Goal: Task Accomplishment & Management: Use online tool/utility

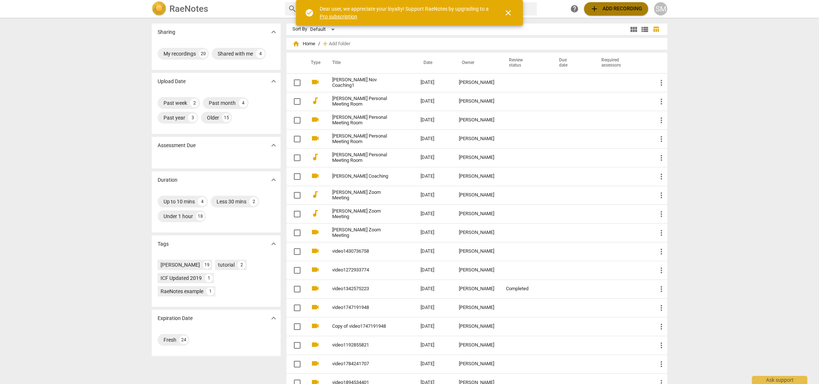
click at [617, 11] on span "add Add recording" at bounding box center [616, 8] width 52 height 9
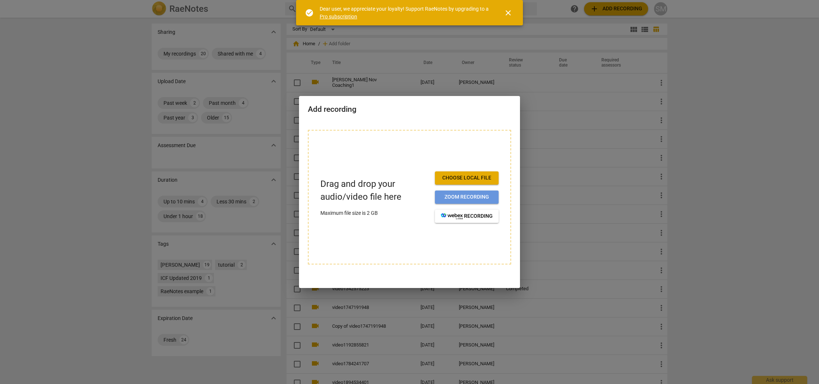
click at [467, 198] on span "Zoom recording" at bounding box center [467, 197] width 52 height 7
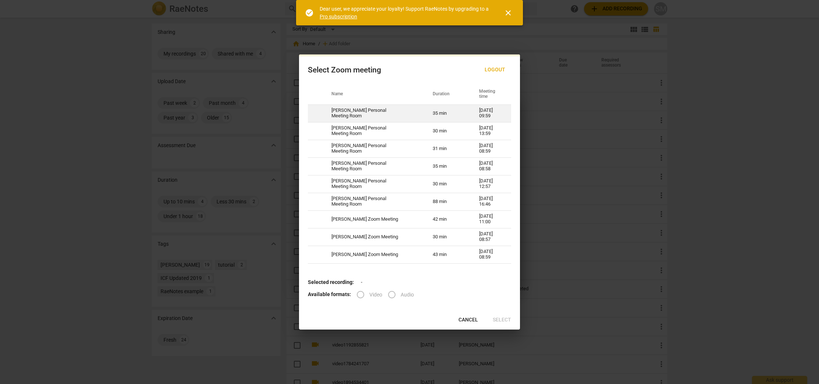
click at [367, 109] on td "[PERSON_NAME] Personal Meeting Room" at bounding box center [373, 114] width 101 height 18
radio input "true"
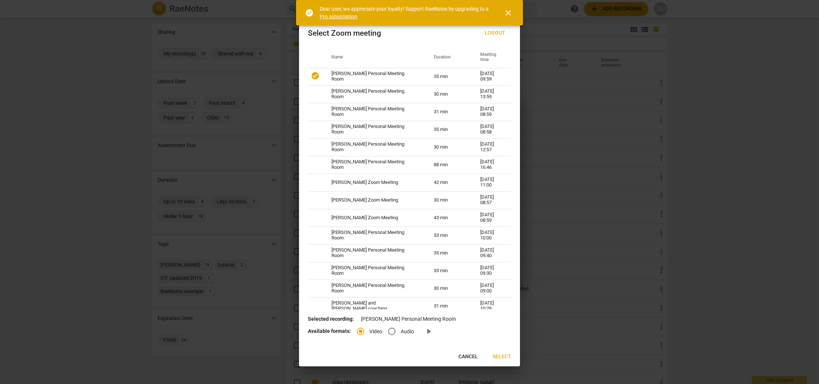
click at [500, 356] on span "Select" at bounding box center [502, 356] width 18 height 7
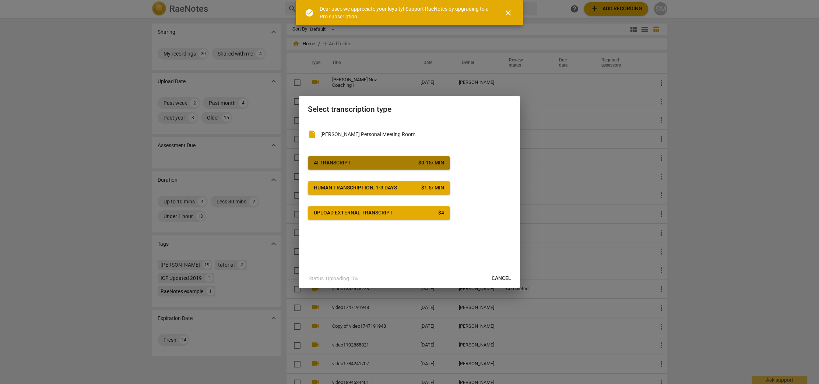
click at [364, 160] on span "AI Transcript $ 0.15 / min" at bounding box center [379, 162] width 130 height 7
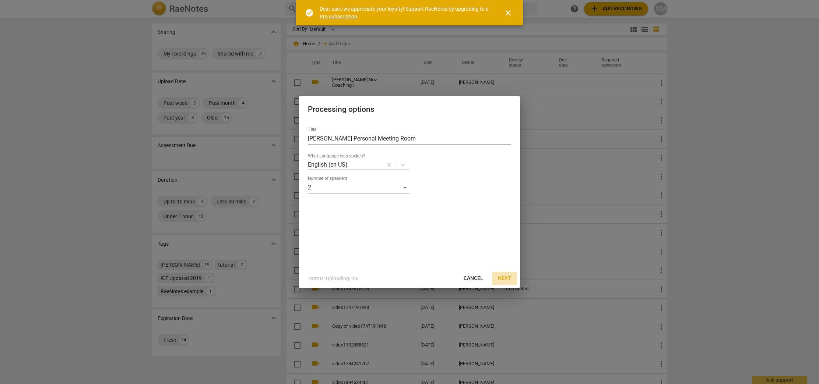
click at [506, 278] on span "Next" at bounding box center [504, 278] width 13 height 7
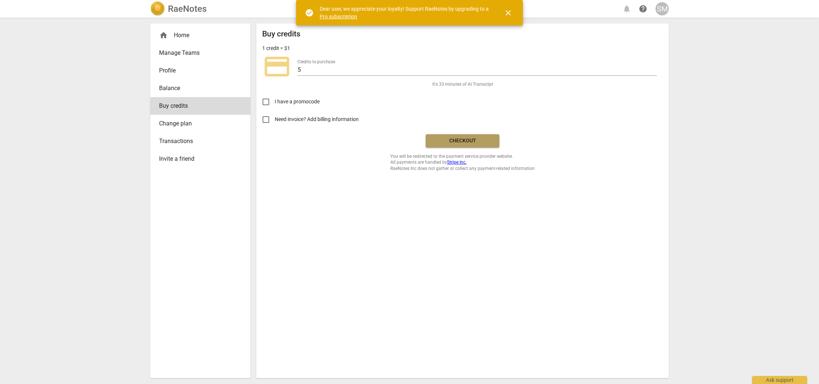
click at [465, 141] on span "Checkout" at bounding box center [463, 140] width 62 height 7
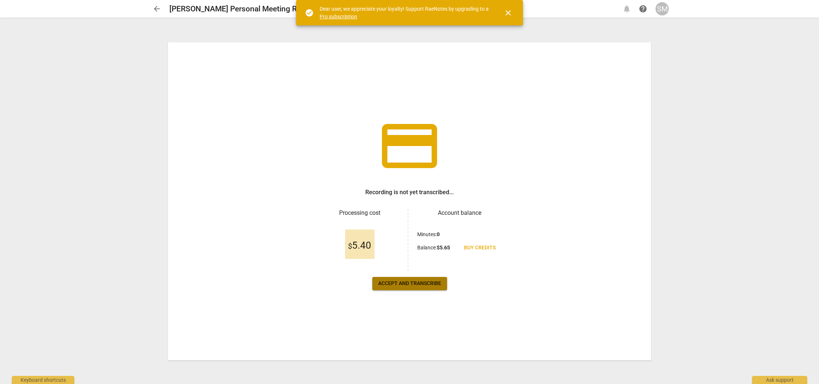
click at [412, 287] on span "Accept and transcribe" at bounding box center [409, 283] width 63 height 7
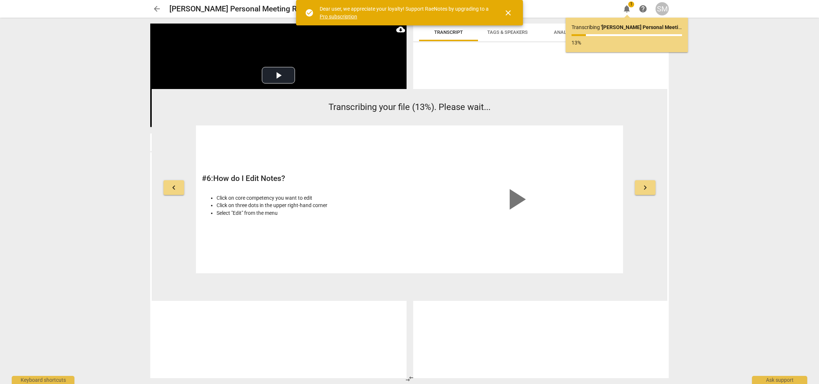
click at [644, 191] on span "keyboard_arrow_right" at bounding box center [645, 187] width 9 height 9
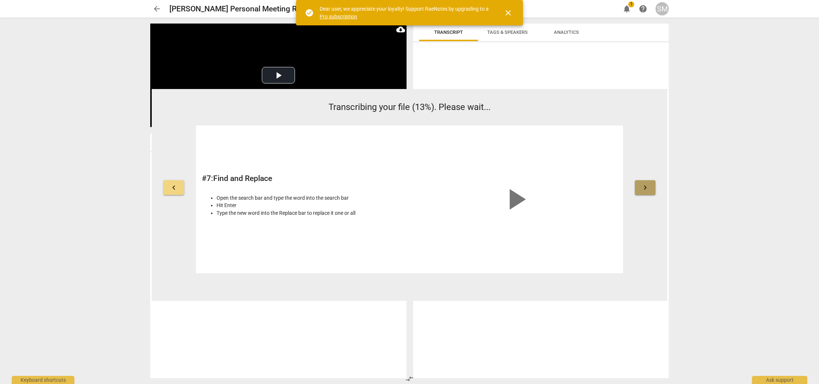
click at [643, 191] on span "keyboard_arrow_right" at bounding box center [645, 187] width 9 height 9
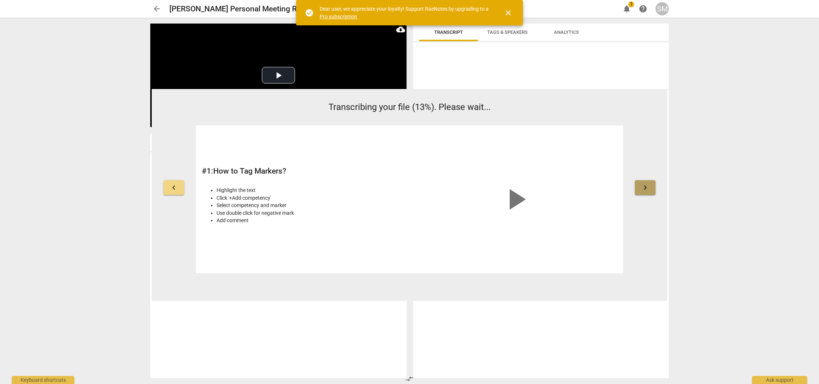
click at [643, 190] on span "keyboard_arrow_right" at bounding box center [645, 187] width 9 height 9
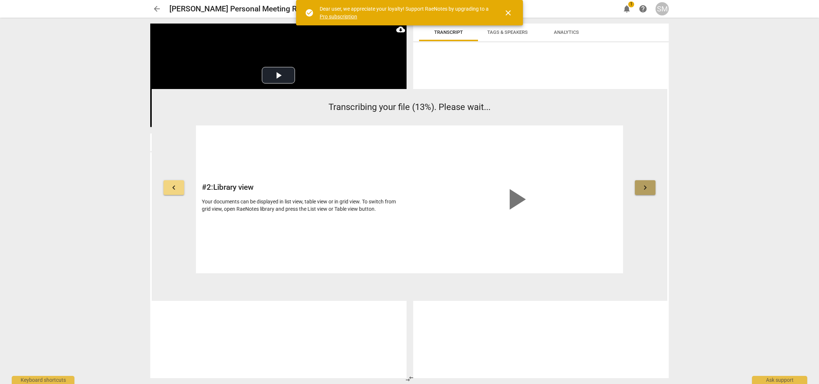
click at [643, 190] on span "keyboard_arrow_right" at bounding box center [645, 187] width 9 height 9
click at [643, 191] on span "keyboard_arrow_right" at bounding box center [645, 187] width 9 height 9
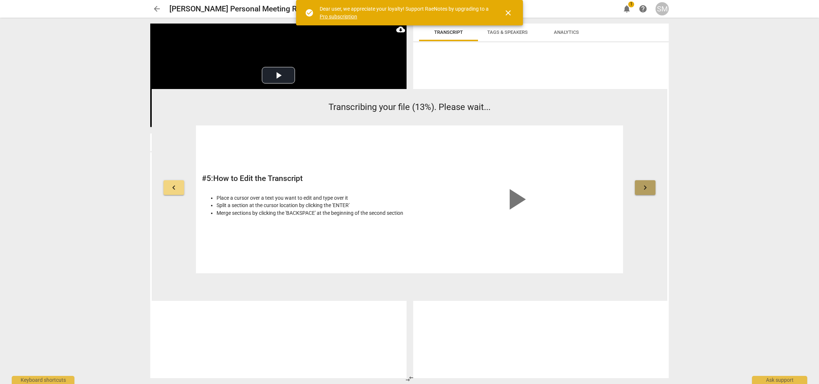
click at [643, 190] on span "keyboard_arrow_right" at bounding box center [645, 187] width 9 height 9
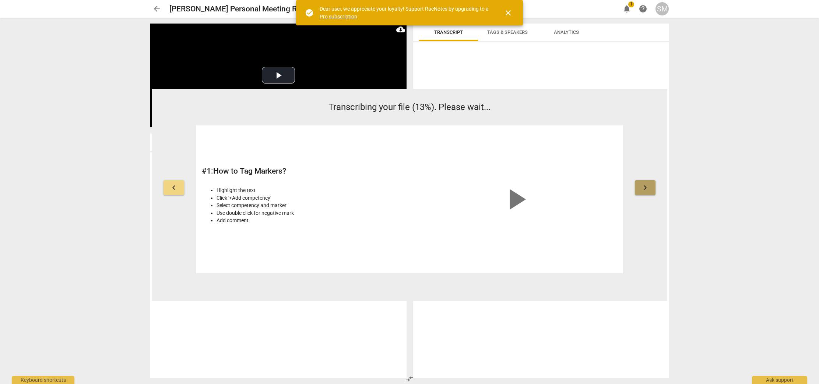
click at [643, 190] on span "keyboard_arrow_right" at bounding box center [645, 187] width 9 height 9
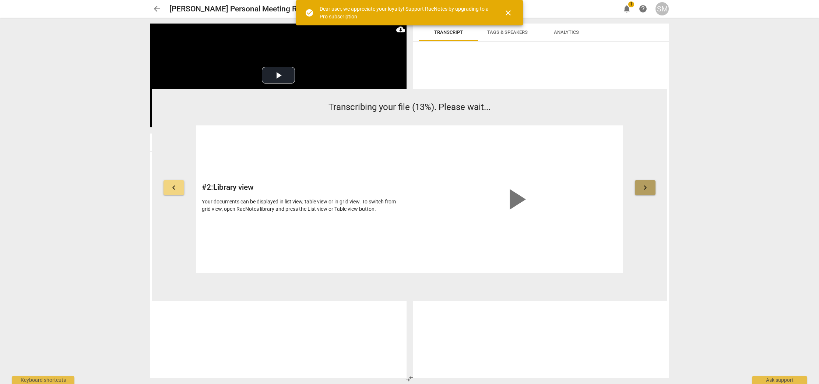
click at [643, 190] on span "keyboard_arrow_right" at bounding box center [645, 187] width 9 height 9
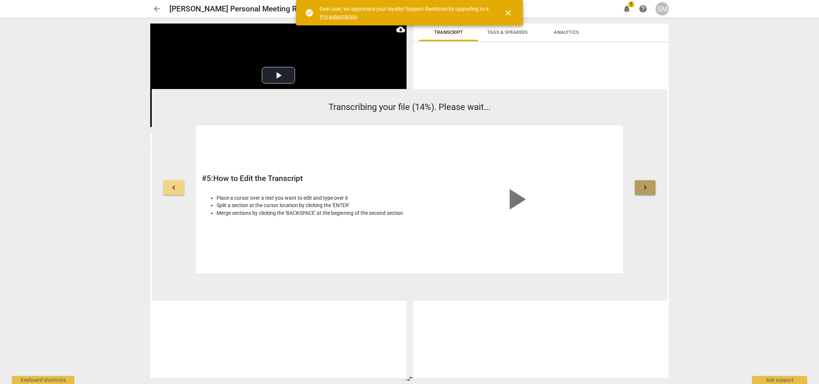
click at [643, 190] on span "keyboard_arrow_right" at bounding box center [645, 187] width 9 height 9
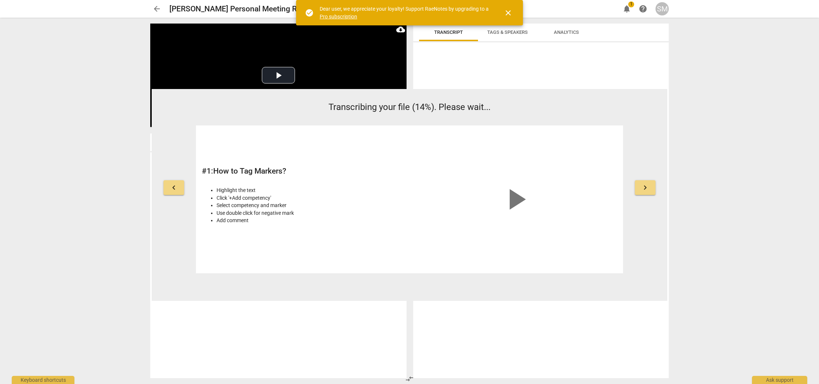
click at [643, 190] on span "keyboard_arrow_right" at bounding box center [645, 187] width 9 height 9
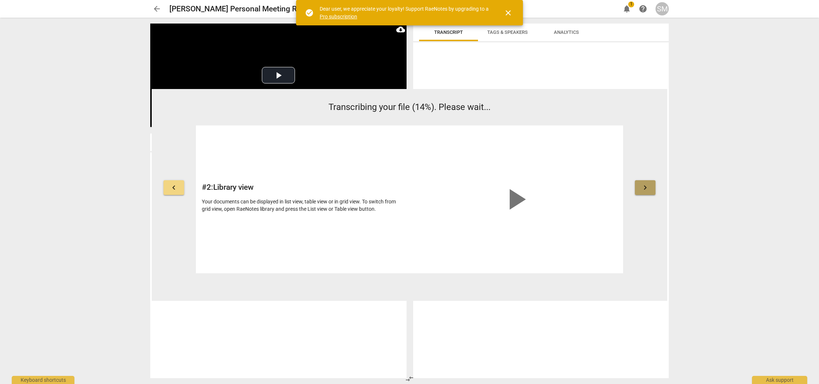
click at [643, 190] on span "keyboard_arrow_right" at bounding box center [645, 187] width 9 height 9
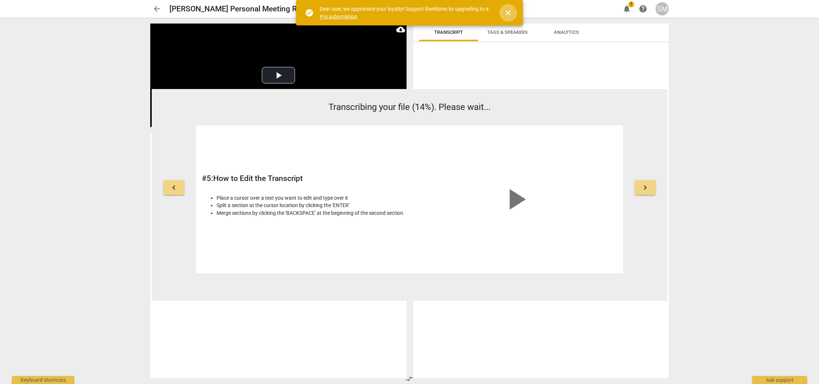
click at [511, 10] on span "close" at bounding box center [508, 12] width 9 height 9
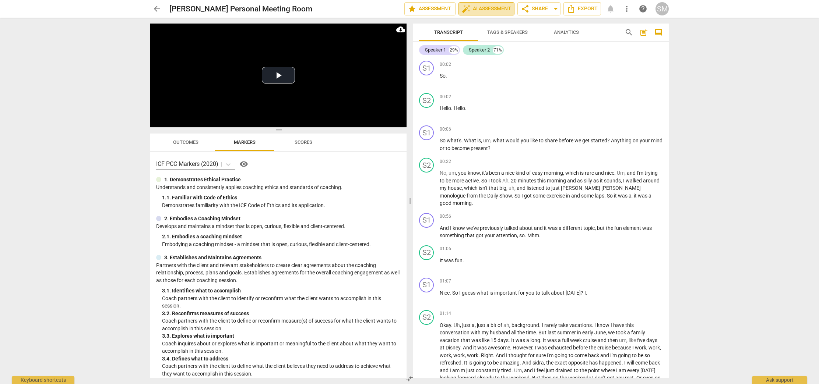
click at [485, 10] on span "auto_fix_high AI Assessment" at bounding box center [486, 8] width 49 height 9
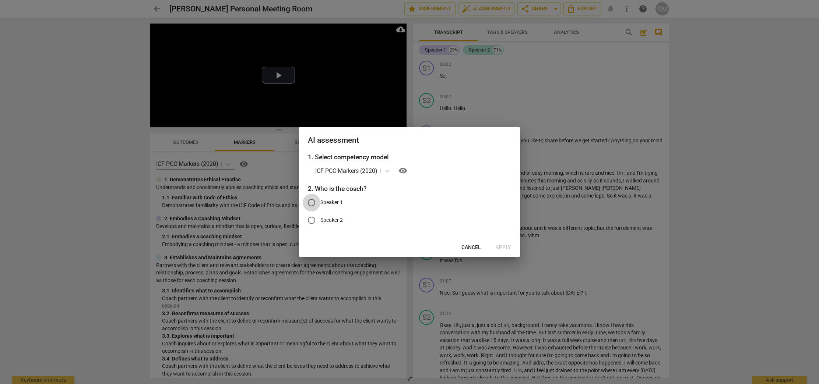
click at [312, 203] on input "Speaker 1" at bounding box center [312, 203] width 18 height 18
radio input "true"
click at [504, 247] on span "Apply" at bounding box center [503, 247] width 15 height 7
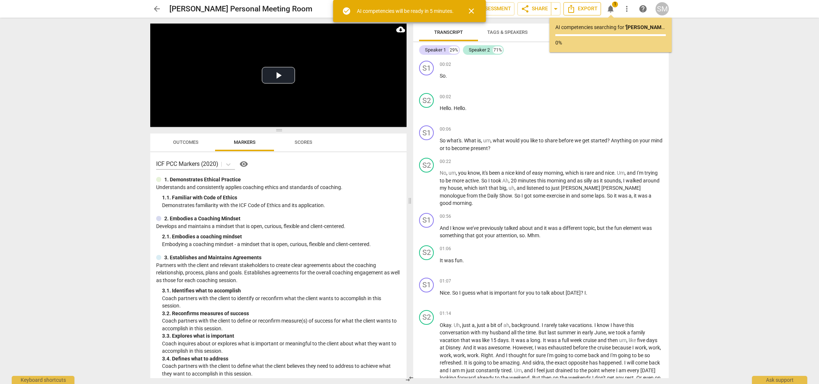
click at [581, 9] on span "Export" at bounding box center [582, 8] width 31 height 9
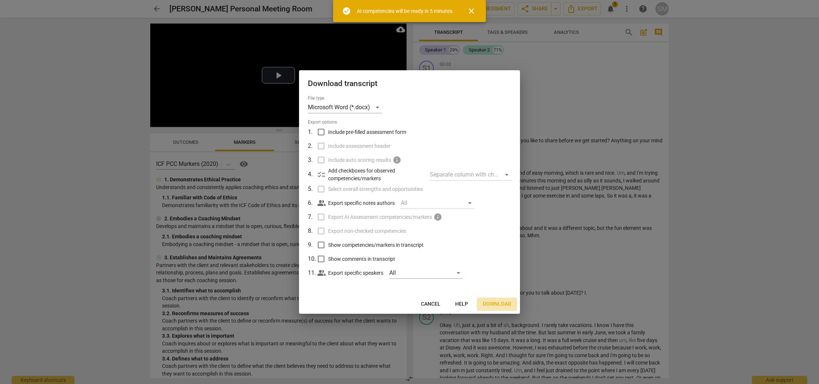
click at [500, 303] on span "Download" at bounding box center [497, 304] width 28 height 7
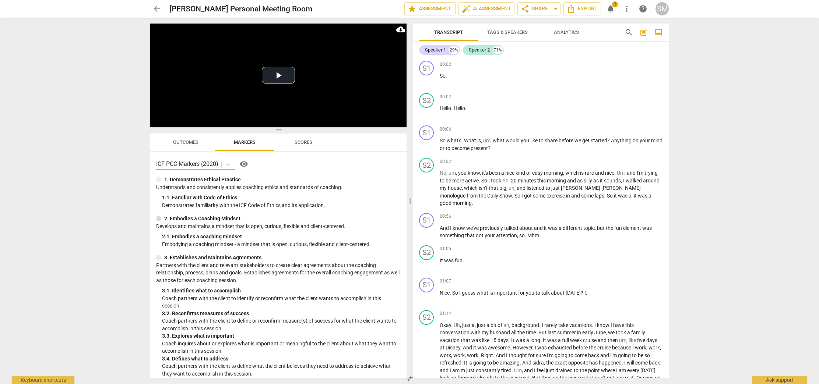
click at [715, 18] on div "arrow_back Sidrah Mohyuddin's Personal Meeting Room edit star Assessment auto_f…" at bounding box center [409, 192] width 819 height 384
click at [492, 11] on span "auto_fix_high AI Assessment" at bounding box center [486, 8] width 49 height 9
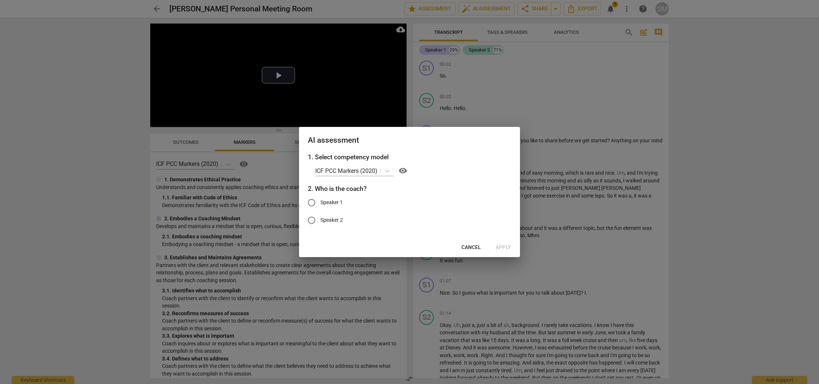
click at [705, 70] on div at bounding box center [409, 192] width 819 height 384
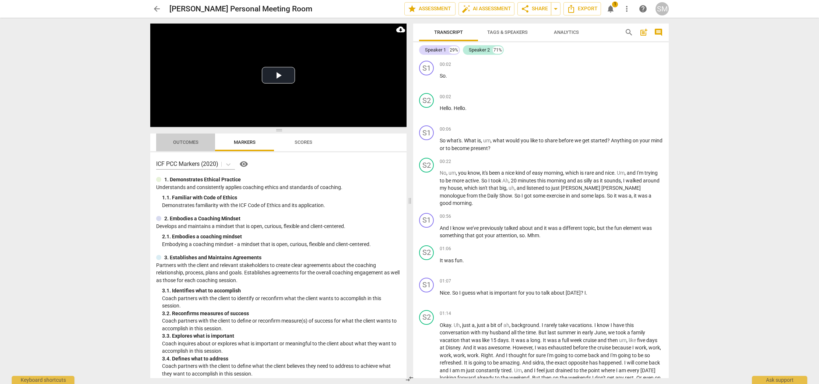
click at [182, 144] on span "Outcomes" at bounding box center [185, 143] width 25 height 6
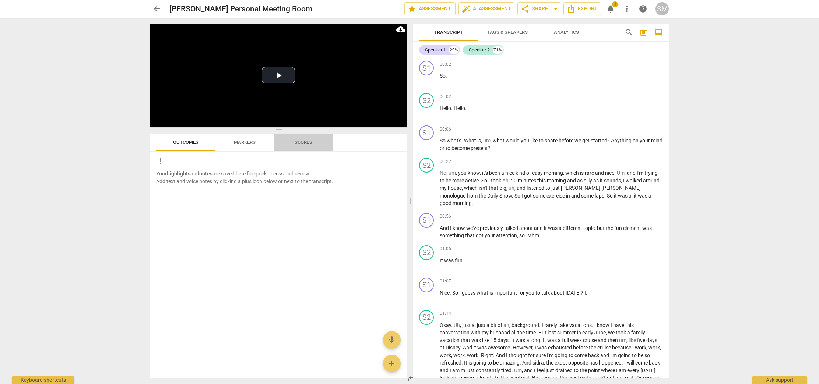
click at [301, 143] on span "Scores" at bounding box center [304, 143] width 18 height 6
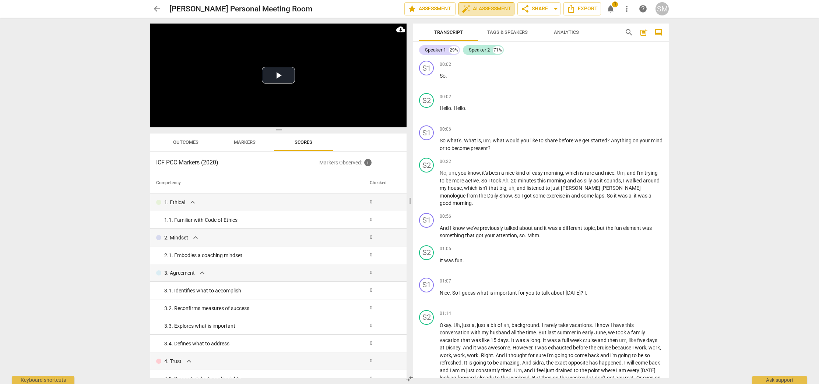
click at [482, 9] on span "auto_fix_high AI Assessment" at bounding box center [486, 8] width 49 height 9
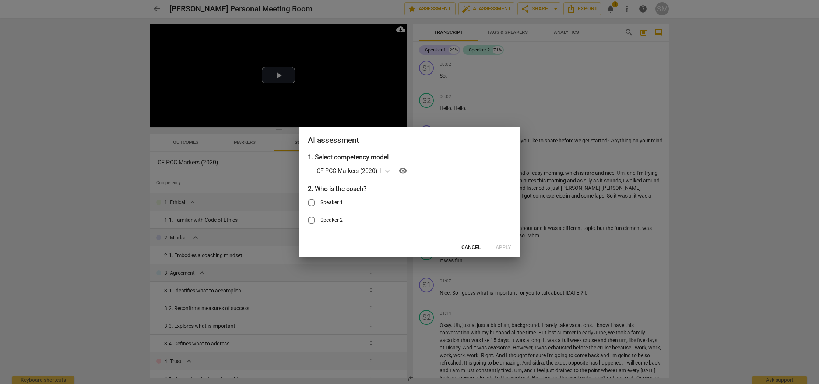
click at [506, 247] on div "Cancel Apply" at bounding box center [409, 247] width 218 height 13
click at [754, 188] on div at bounding box center [409, 192] width 819 height 384
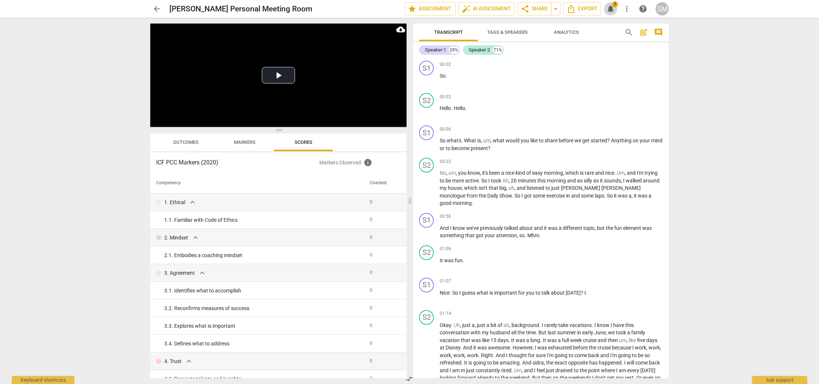
click at [610, 5] on span "notifications" at bounding box center [610, 8] width 9 height 9
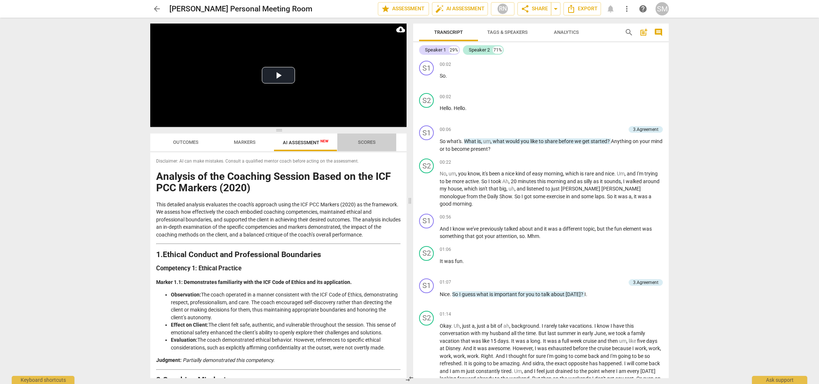
click at [368, 140] on span "Scores" at bounding box center [367, 143] width 18 height 6
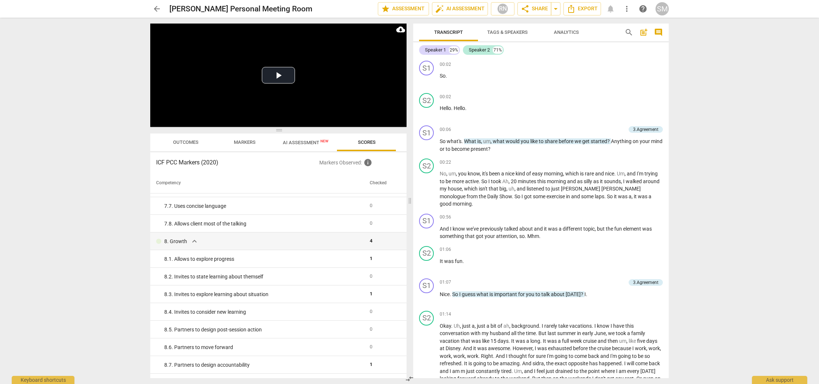
scroll to position [646, 0]
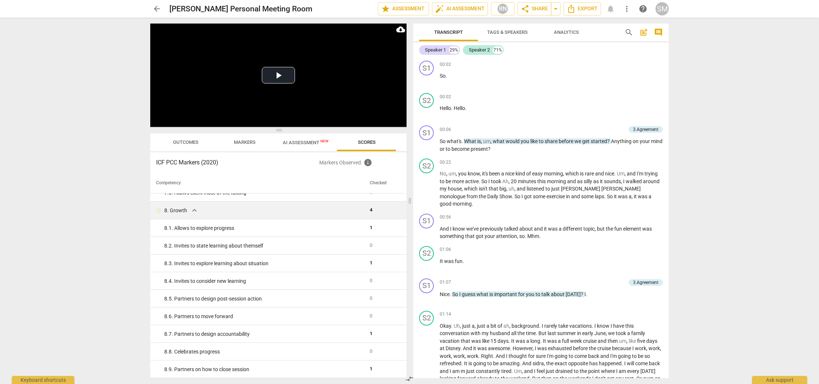
click at [370, 210] on span "4" at bounding box center [371, 210] width 3 height 6
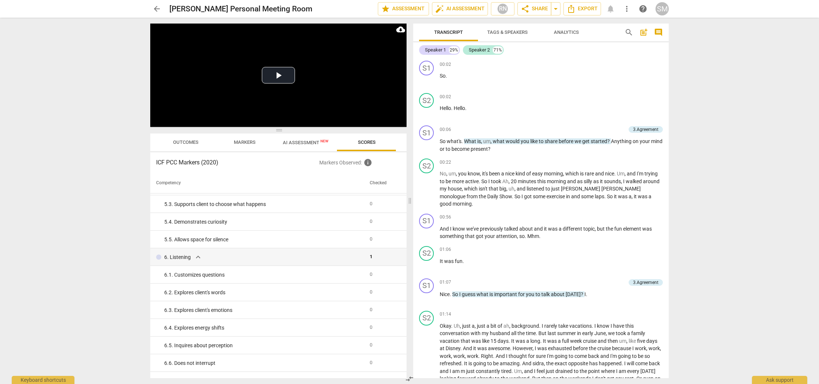
scroll to position [0, 0]
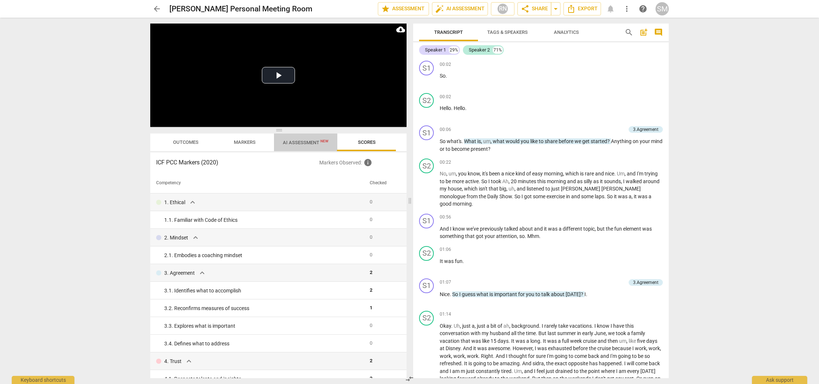
click at [310, 143] on span "AI Assessment New" at bounding box center [306, 143] width 46 height 6
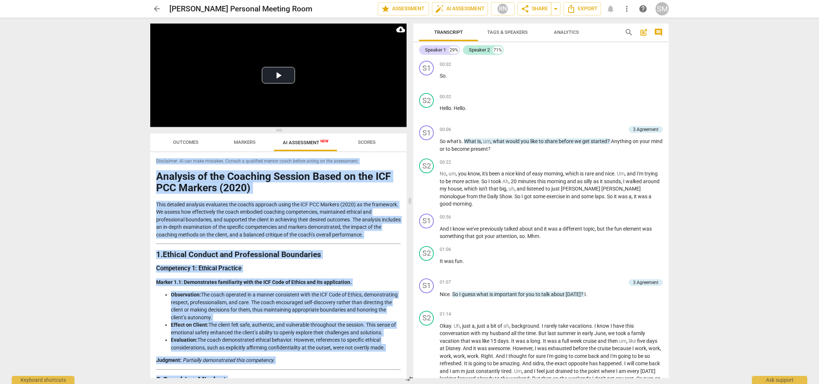
drag, startPoint x: 197, startPoint y: 369, endPoint x: 154, endPoint y: 145, distance: 228.3
click at [154, 145] on div "Outcomes Markers AI Assessment New Scores Disclaimer: AI can make mistakes. Con…" at bounding box center [278, 256] width 256 height 245
copy div "Outcomes Markers AI Assessment New Scores Disclaimer: AI can make mistakes. Con…"
